Goal: Task Accomplishment & Management: Manage account settings

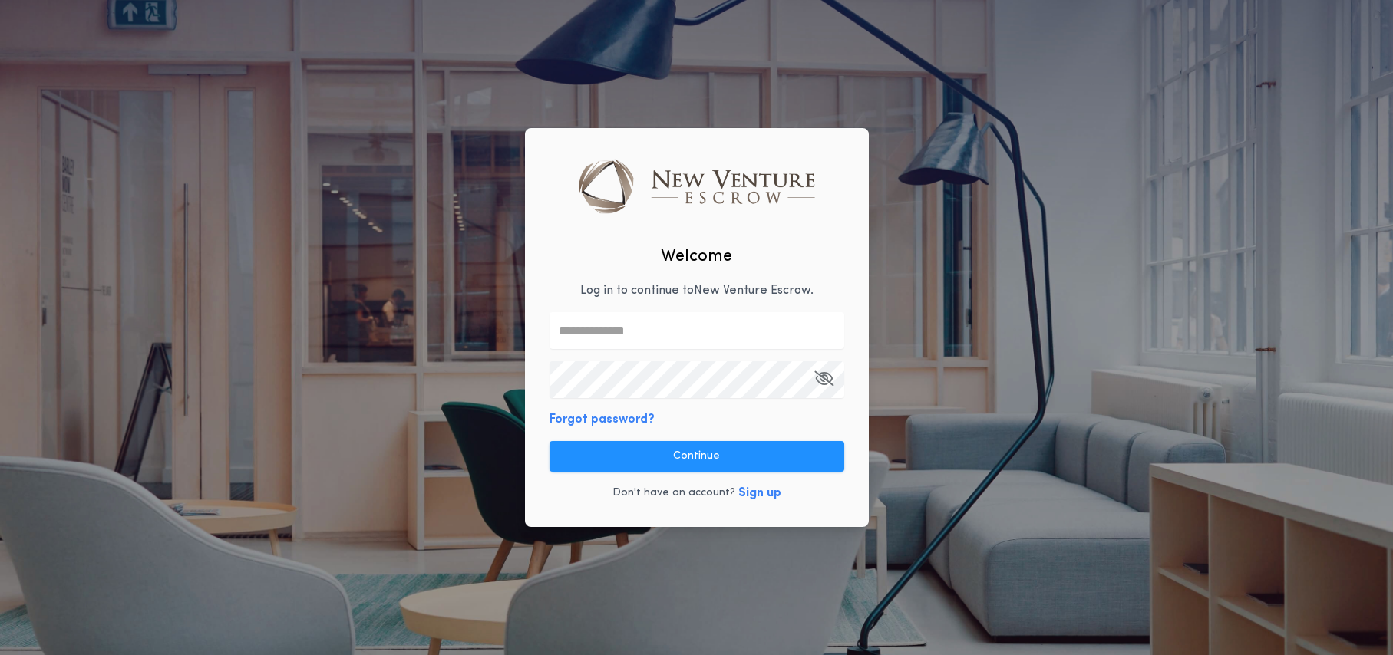
type input "**********"
click at [692, 459] on button "Continue" at bounding box center [696, 456] width 295 height 31
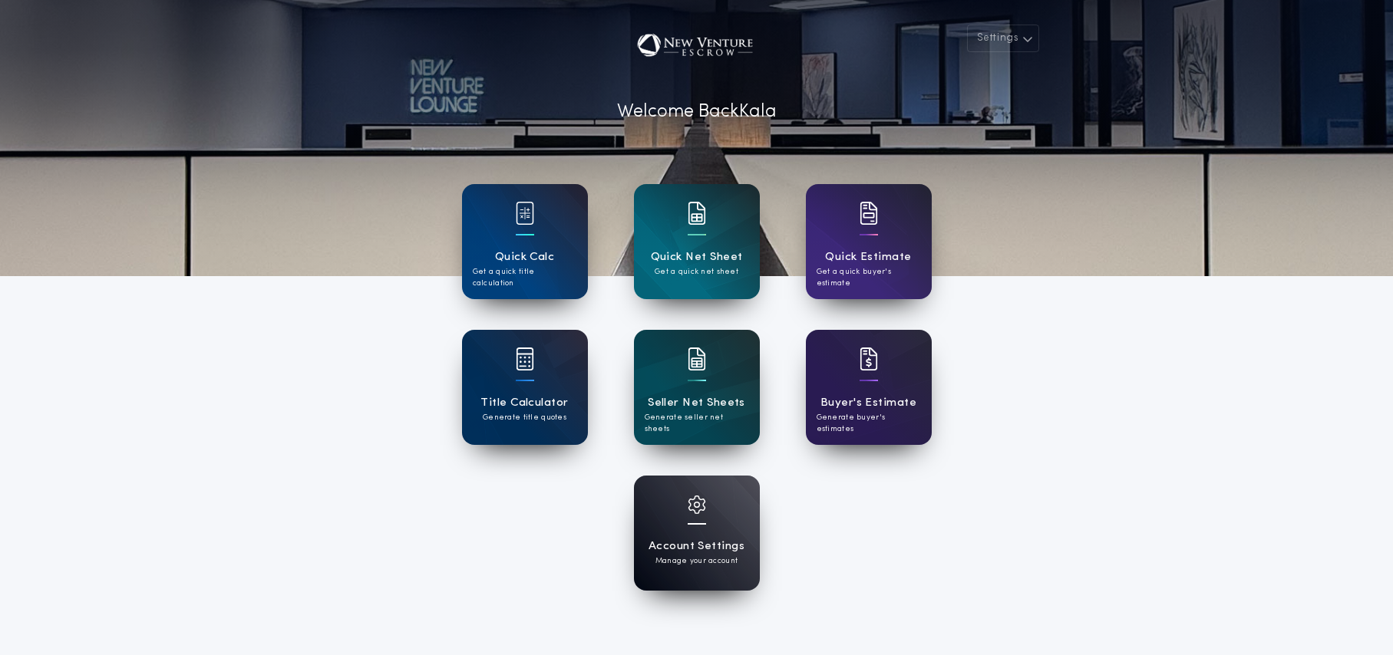
click at [690, 523] on div at bounding box center [696, 524] width 18 height 2
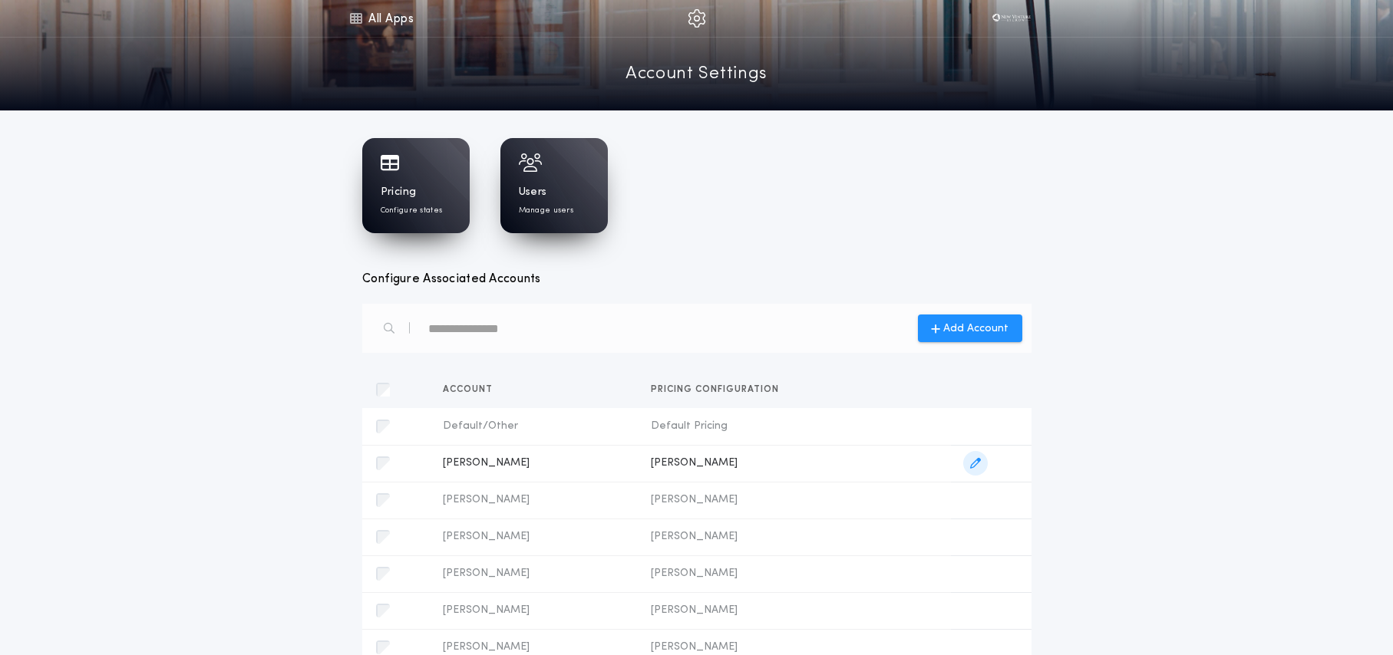
click at [981, 463] on icon "button" at bounding box center [975, 463] width 11 height 11
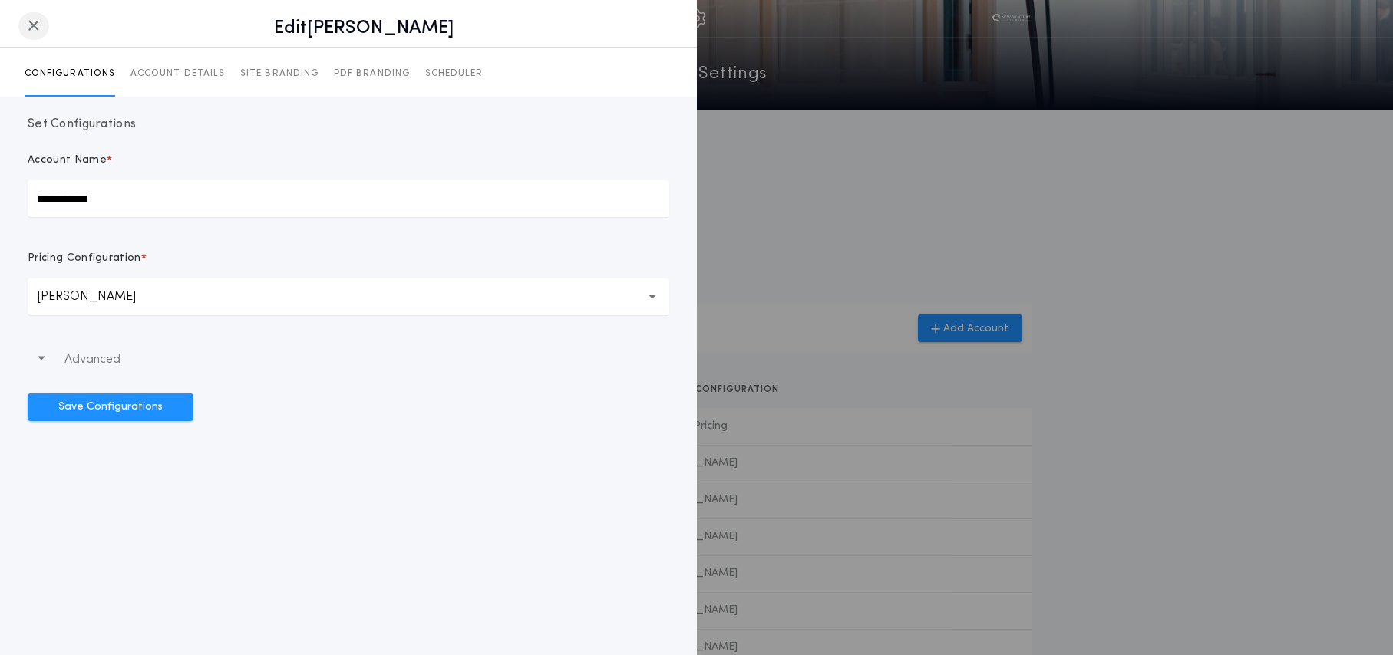
click at [36, 26] on icon "button" at bounding box center [34, 25] width 12 height 1
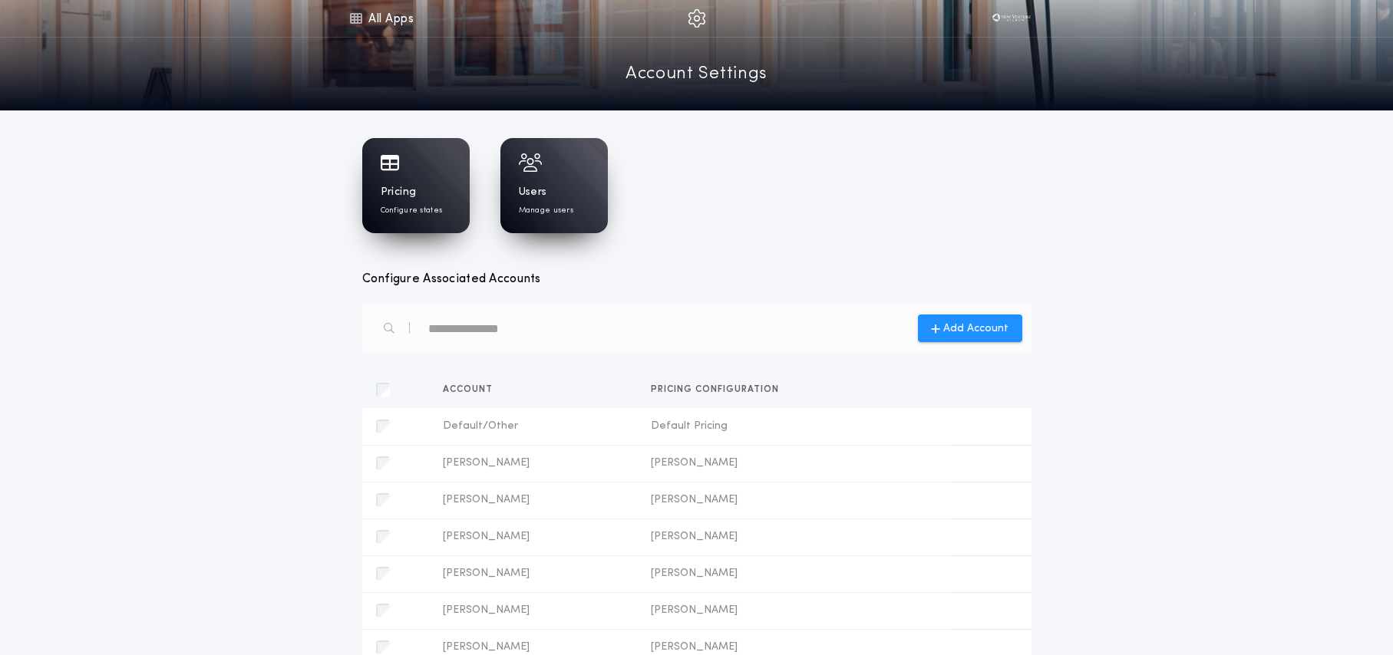
click at [435, 213] on p "Configure states" at bounding box center [412, 211] width 62 height 12
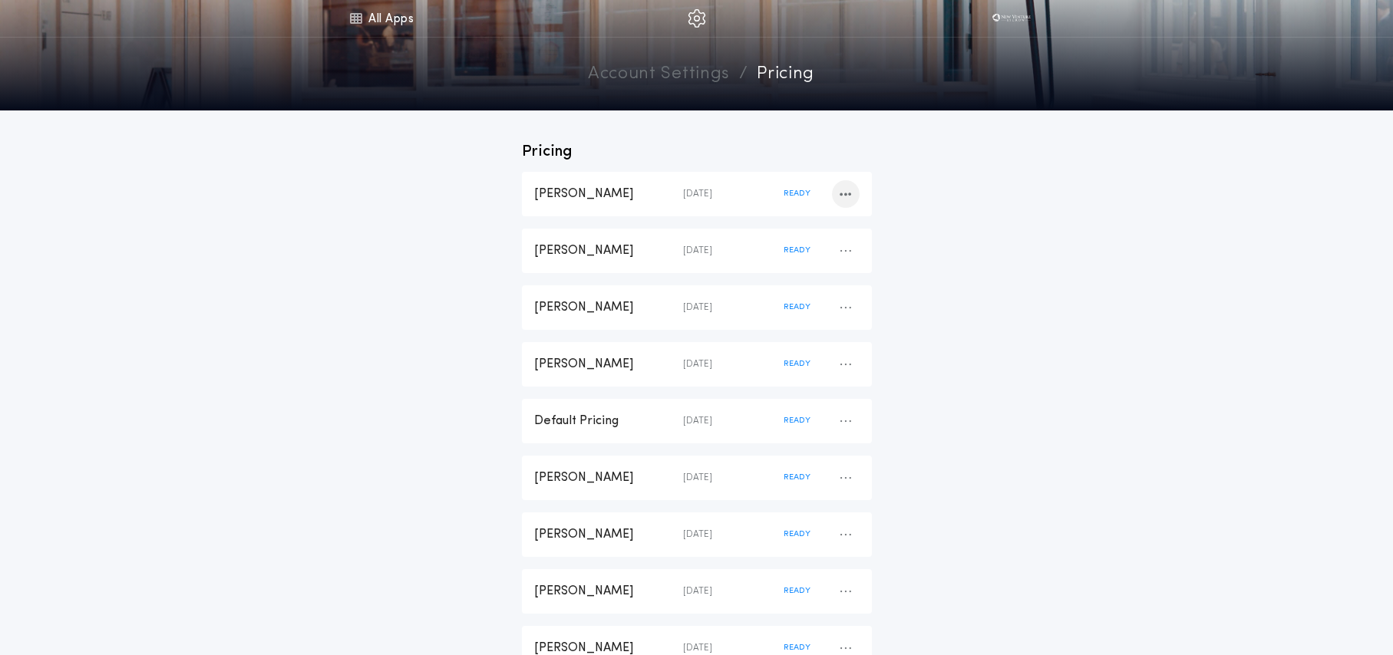
click at [845, 194] on icon "button" at bounding box center [845, 194] width 12 height 1
click at [732, 192] on div "[DATE]" at bounding box center [733, 194] width 101 height 12
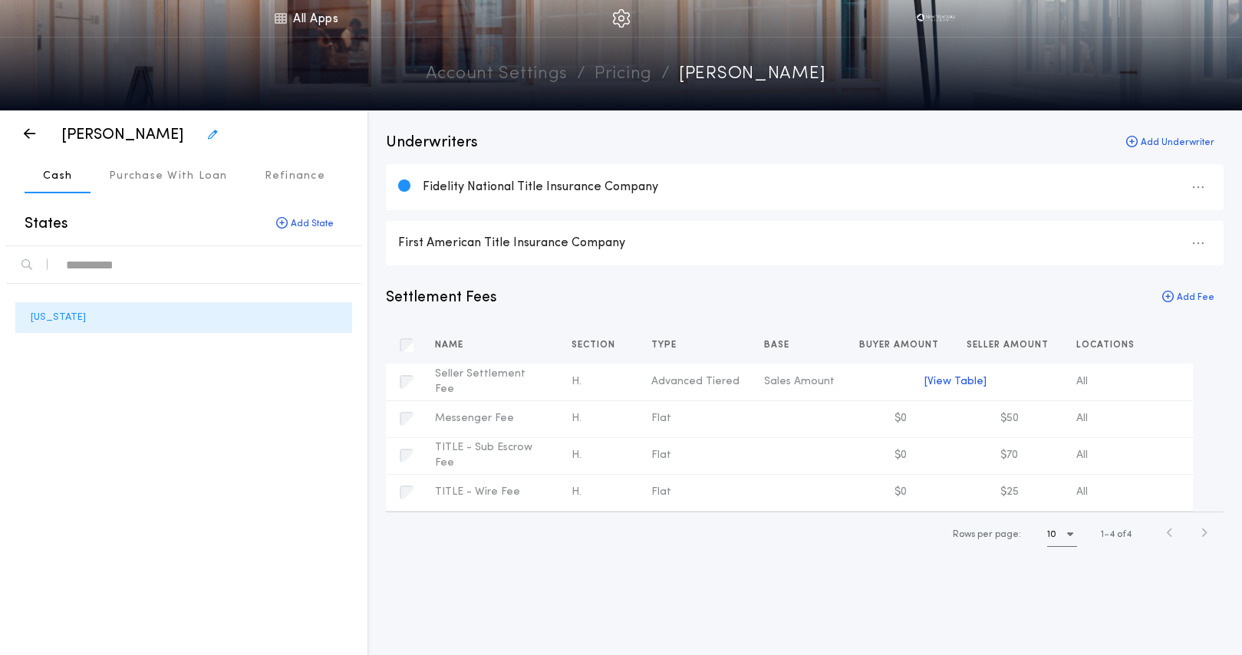
scroll to position [1, 0]
